Goal: Task Accomplishment & Management: Manage account settings

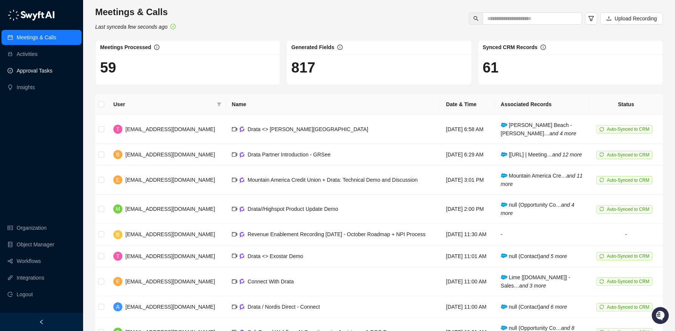
click at [38, 74] on link "Approval Tasks" at bounding box center [35, 70] width 36 height 15
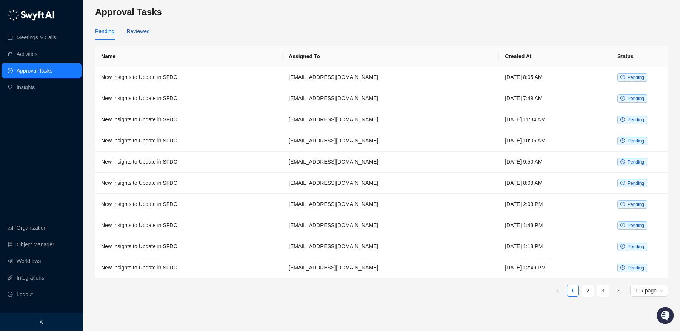
click at [143, 33] on div "Reviewed" at bounding box center [137, 31] width 23 height 8
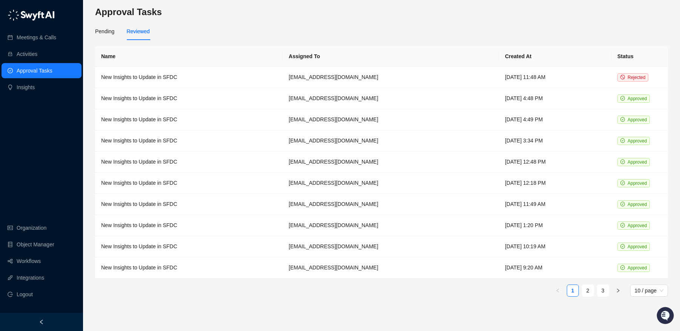
click at [93, 38] on div "Approval Tasks Pending Reviewed Name Assigned To Created At Status New Insights…" at bounding box center [381, 165] width 597 height 331
click at [102, 30] on div "Pending" at bounding box center [104, 31] width 19 height 8
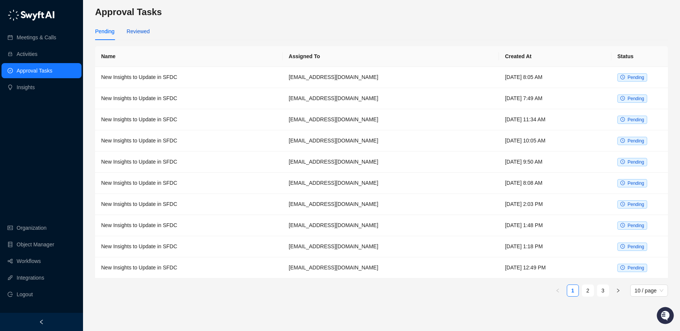
click at [131, 32] on div "Reviewed" at bounding box center [137, 31] width 23 height 8
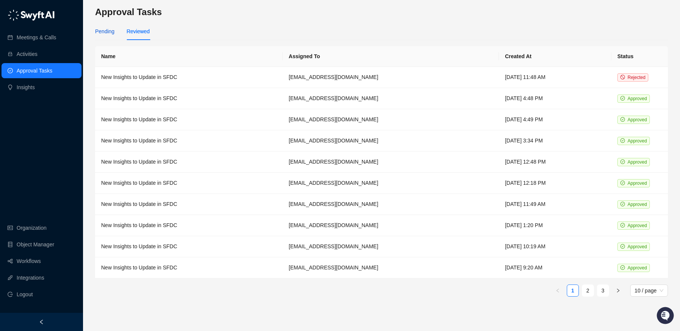
click at [105, 31] on div "Pending" at bounding box center [104, 31] width 19 height 8
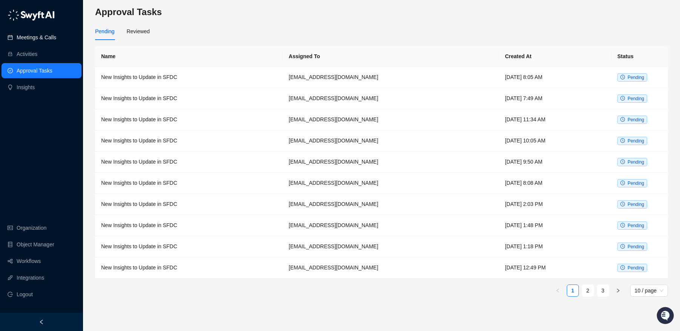
click at [45, 31] on link "Meetings & Calls" at bounding box center [37, 37] width 40 height 15
